Goal: Information Seeking & Learning: Learn about a topic

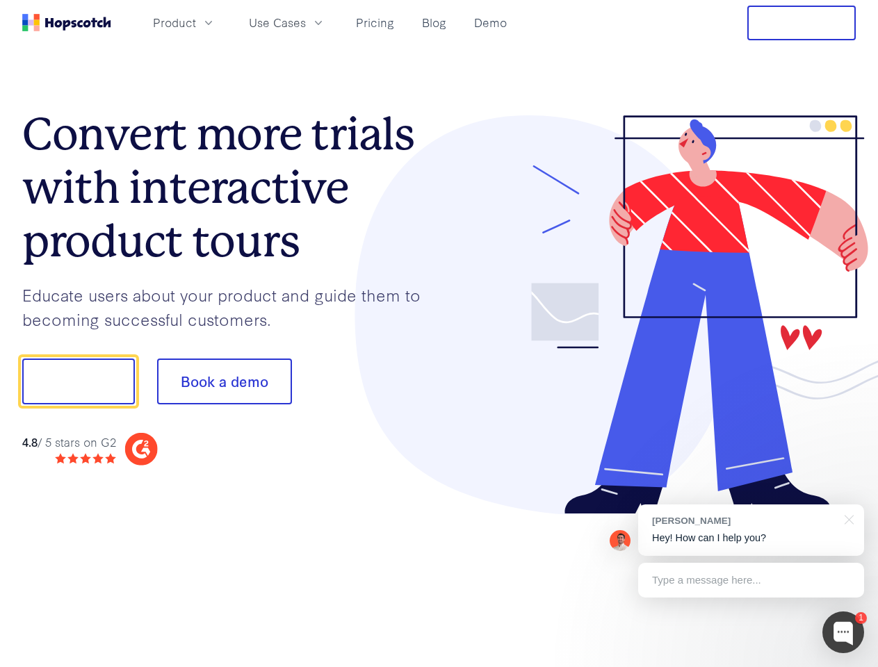
click at [439, 334] on div at bounding box center [647, 315] width 417 height 400
click at [196, 22] on span "Product" at bounding box center [174, 22] width 43 height 17
click at [306, 22] on span "Use Cases" at bounding box center [277, 22] width 57 height 17
click at [802, 23] on button "Free Trial" at bounding box center [801, 23] width 108 height 35
click at [78, 382] on button "Show me!" at bounding box center [78, 382] width 113 height 46
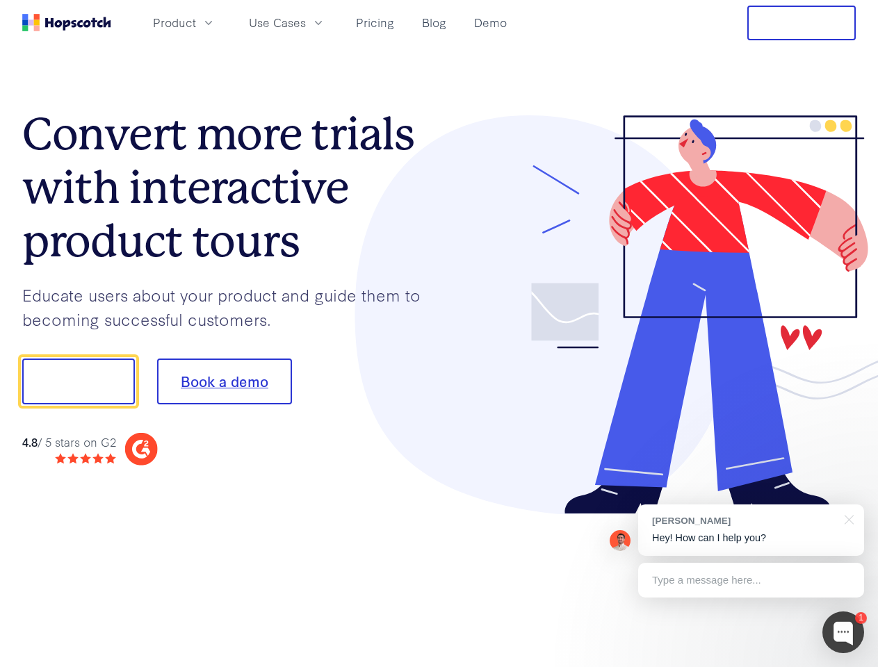
click at [224, 382] on button "Book a demo" at bounding box center [224, 382] width 135 height 46
click at [843, 633] on div at bounding box center [843, 633] width 42 height 42
click at [751, 530] on div "[PERSON_NAME] Hey! How can I help you?" at bounding box center [751, 530] width 226 height 51
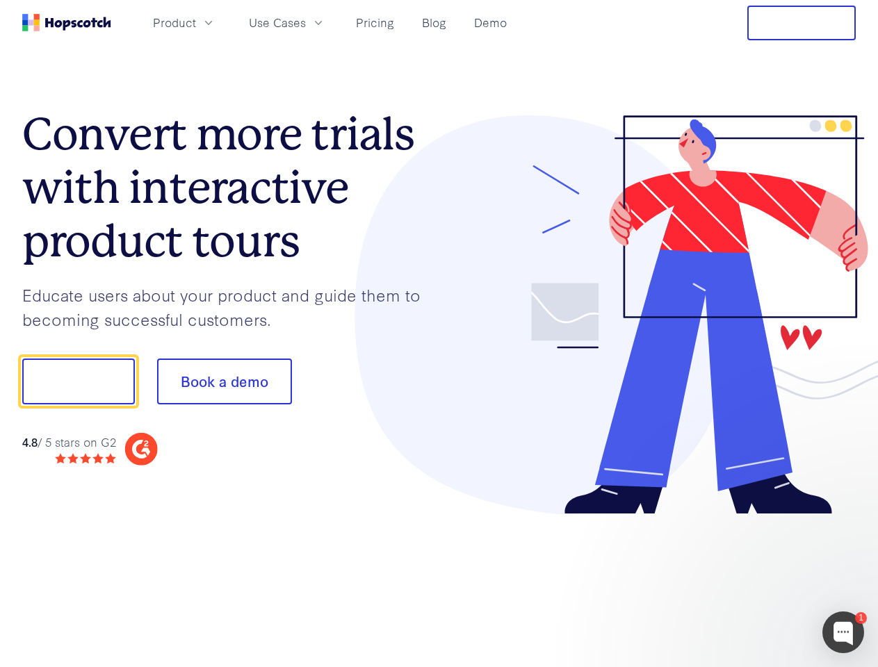
click at [847, 519] on div at bounding box center [733, 472] width 261 height 277
click at [751, 581] on div at bounding box center [733, 472] width 261 height 277
